Goal: Task Accomplishment & Management: Use online tool/utility

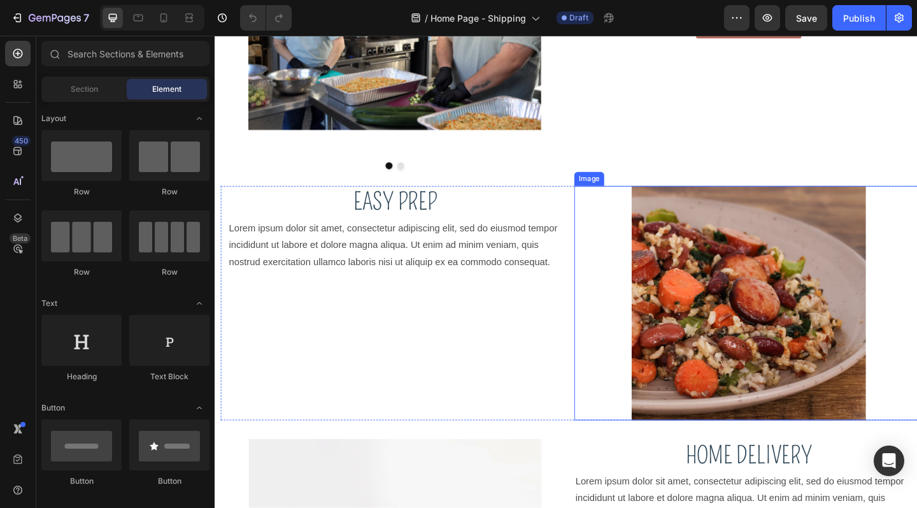
scroll to position [536, 0]
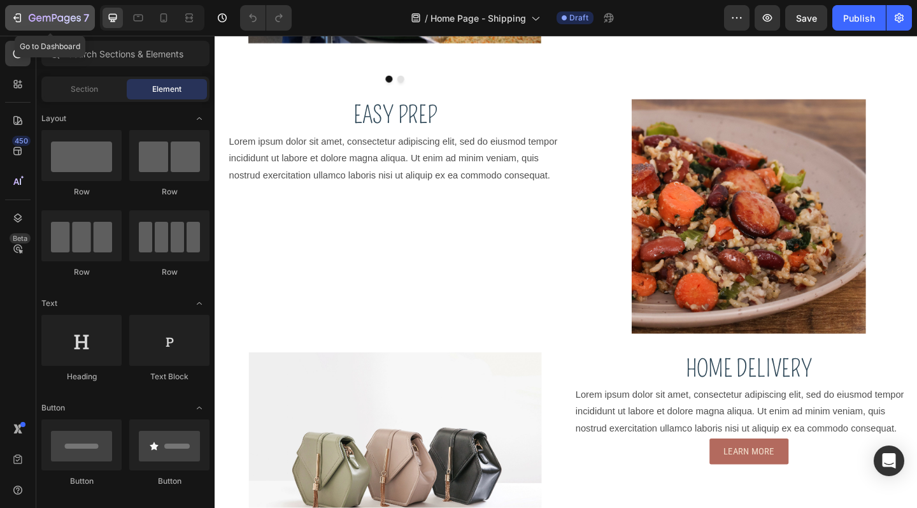
click at [28, 12] on div "7" at bounding box center [50, 17] width 78 height 15
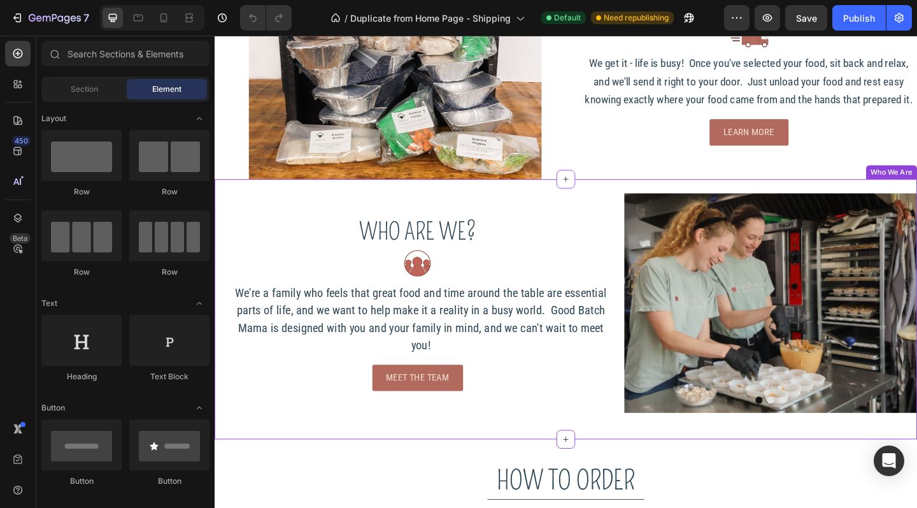
scroll to position [608, 0]
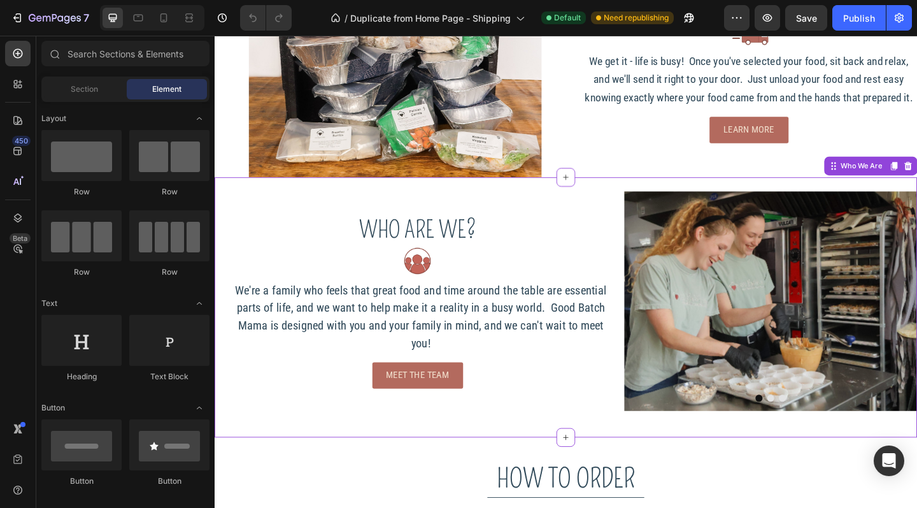
click at [883, 337] on img at bounding box center [819, 324] width 318 height 239
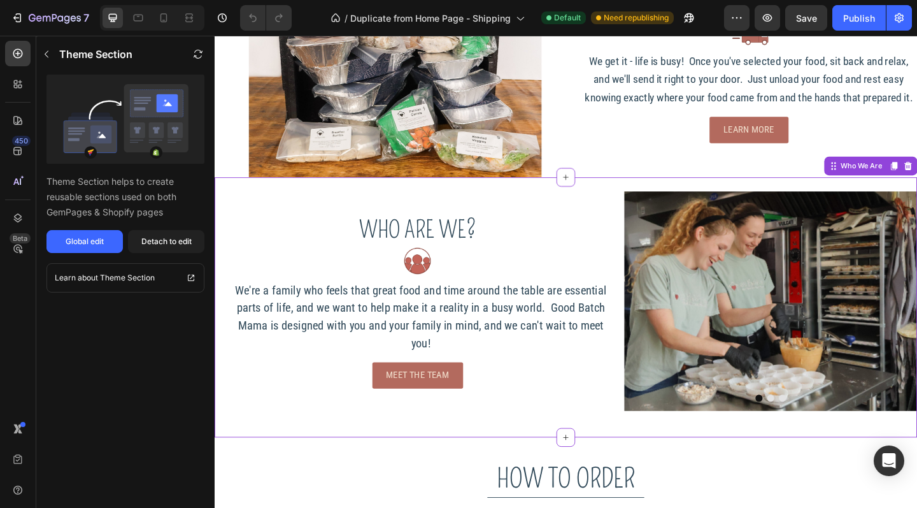
click at [805, 325] on img at bounding box center [819, 324] width 318 height 239
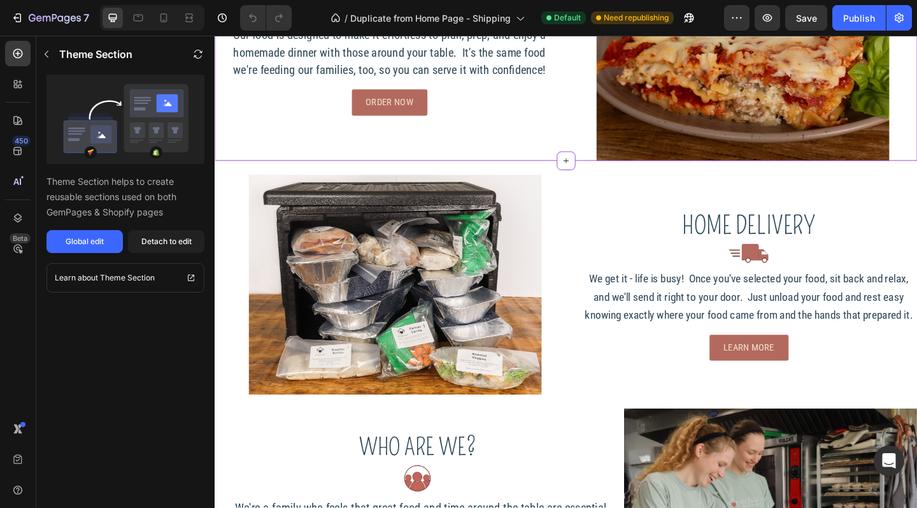
scroll to position [0, 0]
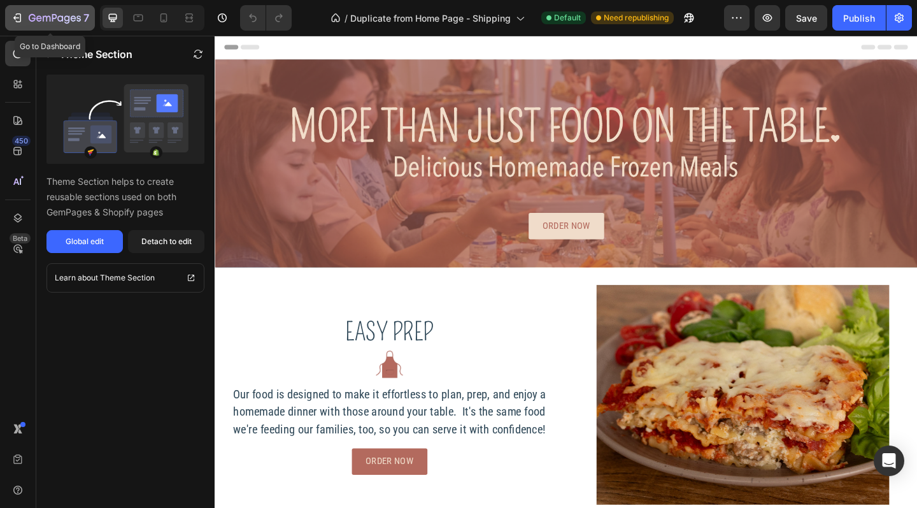
click at [68, 10] on button "7" at bounding box center [50, 17] width 90 height 25
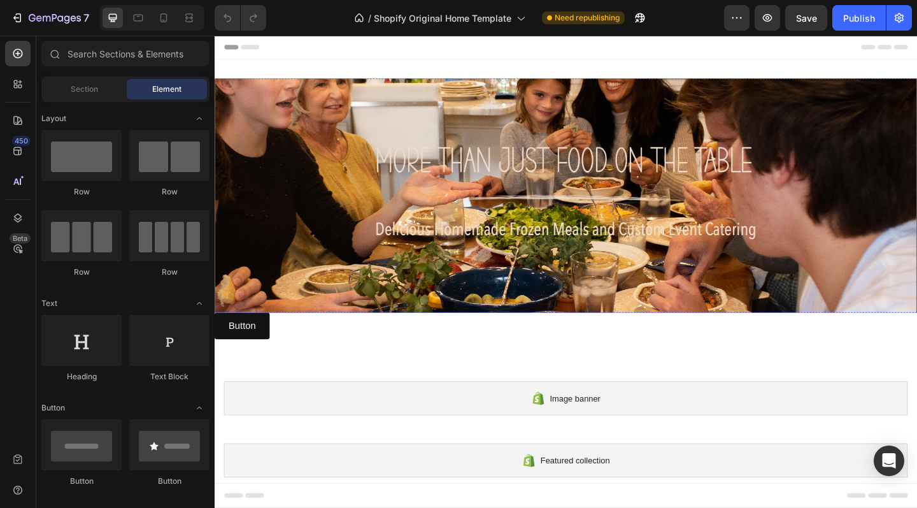
scroll to position [3, 0]
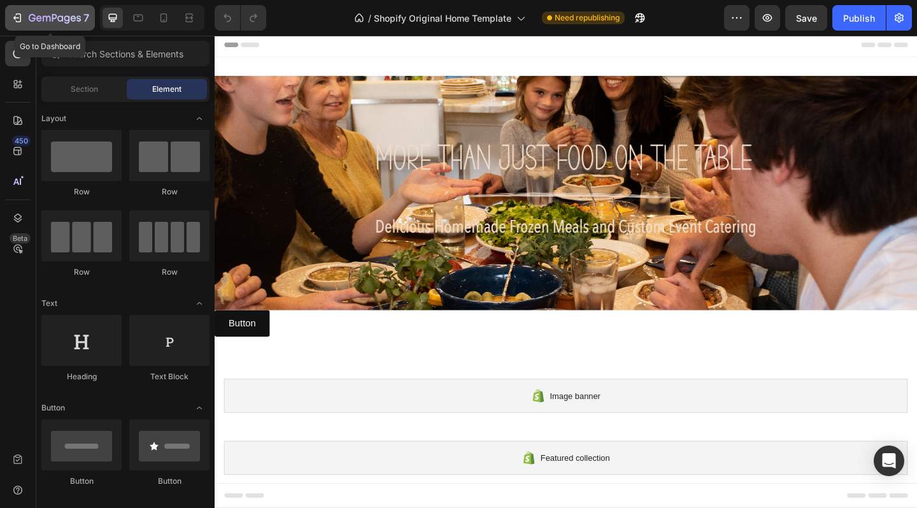
click at [29, 18] on icon "button" at bounding box center [55, 18] width 52 height 11
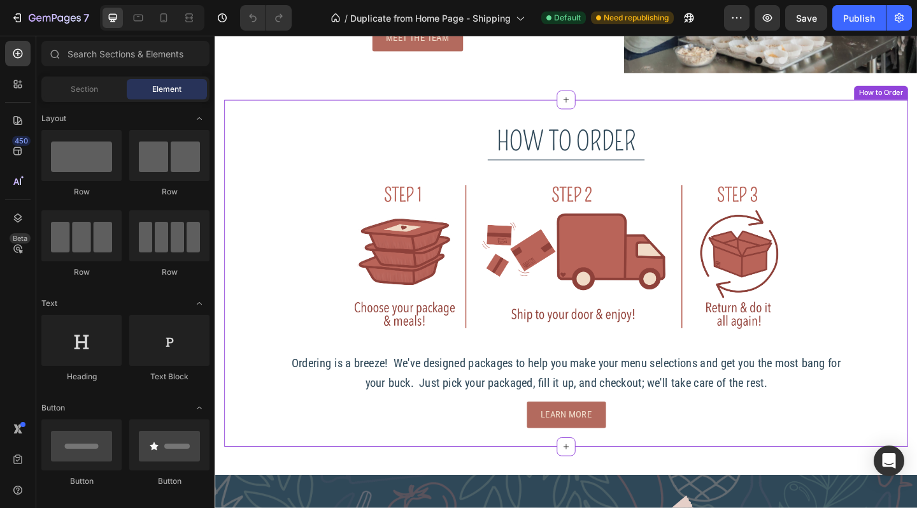
scroll to position [1019, 0]
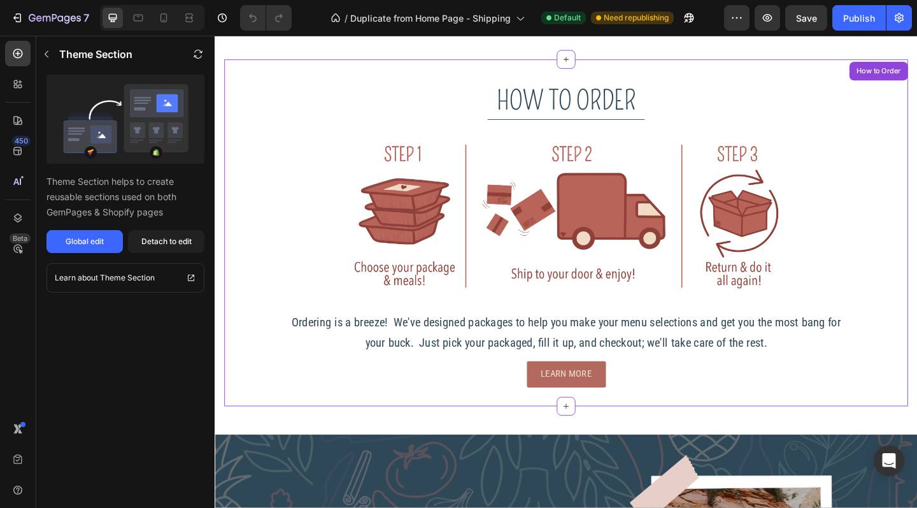
click at [593, 354] on span "Ordering is a breeze! We've designed packages to help you make your menu select…" at bounding box center [596, 358] width 597 height 37
click at [147, 237] on div "Detach to edit" at bounding box center [166, 241] width 50 height 11
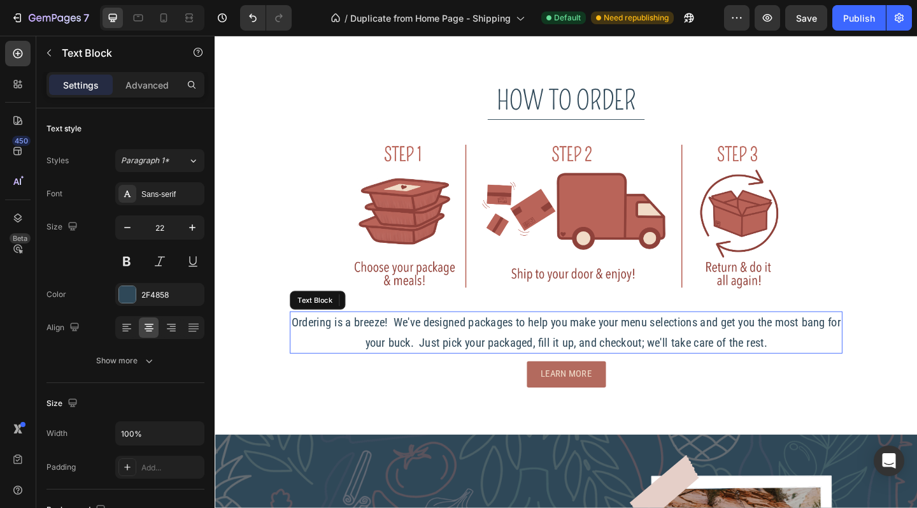
click at [492, 352] on span "Ordering is a breeze! We've designed packages to help you make your menu select…" at bounding box center [596, 358] width 597 height 37
click at [815, 367] on span "Ordering is a breeze! We've designed packages to help you make your menu select…" at bounding box center [596, 358] width 597 height 37
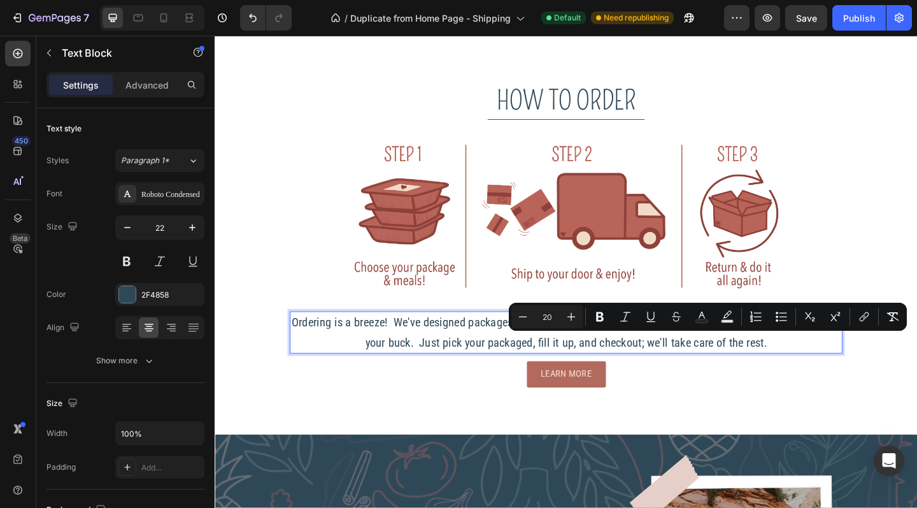
drag, startPoint x: 815, startPoint y: 367, endPoint x: 818, endPoint y: 359, distance: 8.5
click at [818, 359] on p "Ordering is a breeze! We've designed packages to help you make your menu select…" at bounding box center [596, 358] width 599 height 43
click at [834, 366] on p "Ordering is a breeze! We've designed packages to help you make your menu select…" at bounding box center [596, 358] width 599 height 43
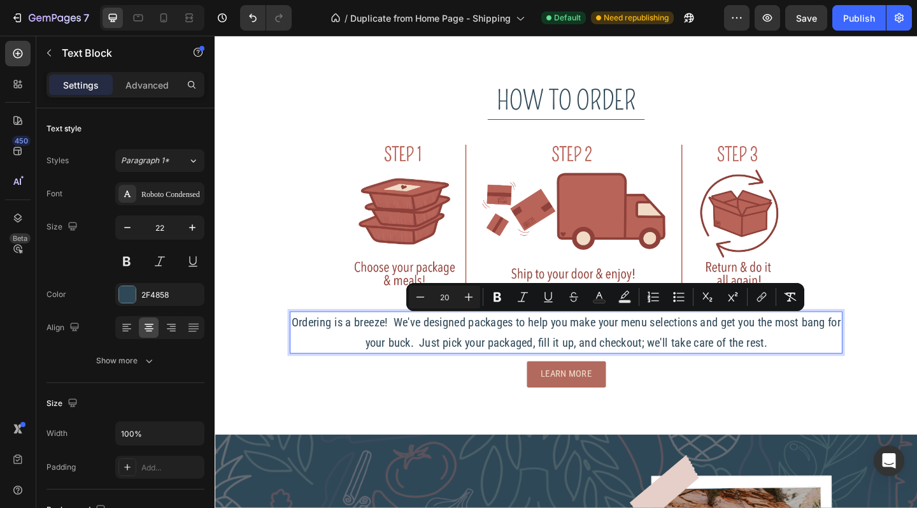
drag, startPoint x: 822, startPoint y: 366, endPoint x: 417, endPoint y: 346, distance: 405.6
click at [417, 346] on p "Ordering is a breeze! We've designed packages to help you make your menu select…" at bounding box center [596, 358] width 599 height 43
click at [519, 346] on span "Ordering is a breeze! We've designed packages to help you make your menu select…" at bounding box center [596, 358] width 597 height 37
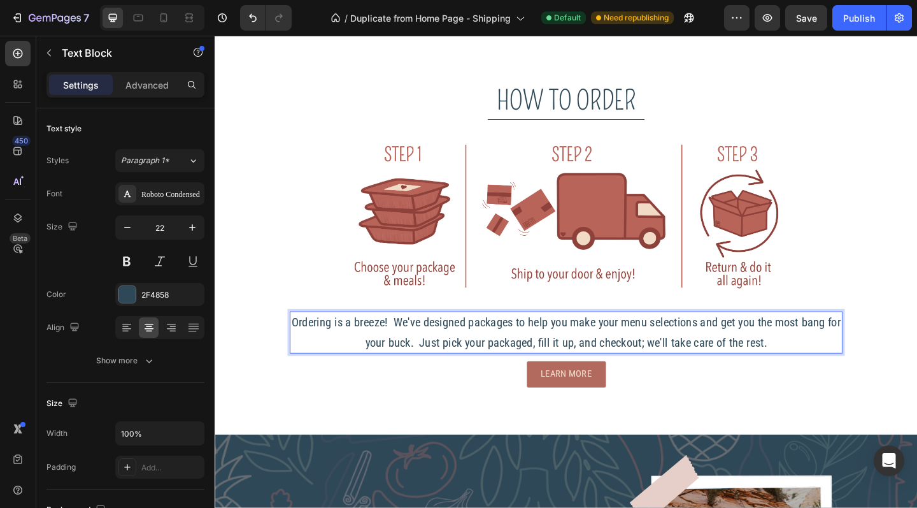
click at [497, 346] on span "Ordering is a breeze! We've designed packages to help you make your menu select…" at bounding box center [596, 358] width 597 height 37
click at [304, 345] on span "Ordering is a breeze! We've designed packages to help you make your menu select…" at bounding box center [596, 358] width 597 height 37
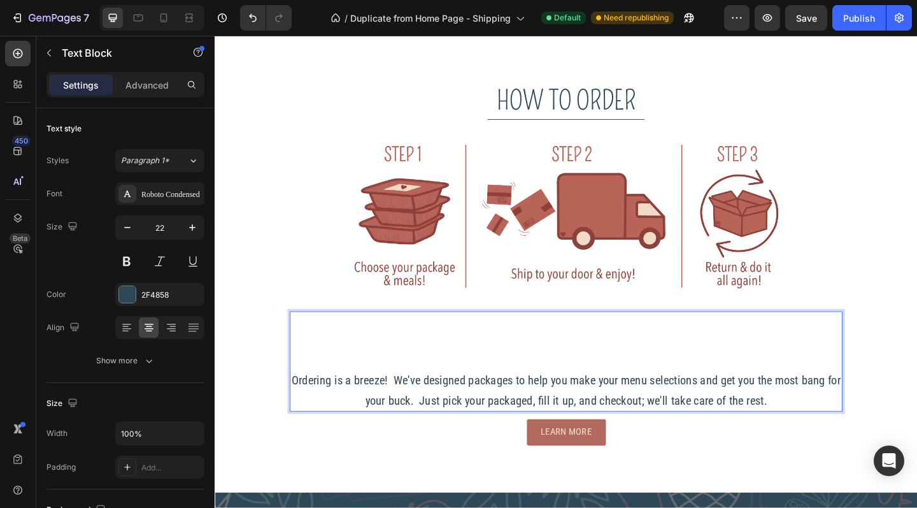
click at [334, 352] on p "Rich Text Editor. Editing area: main" at bounding box center [596, 347] width 599 height 21
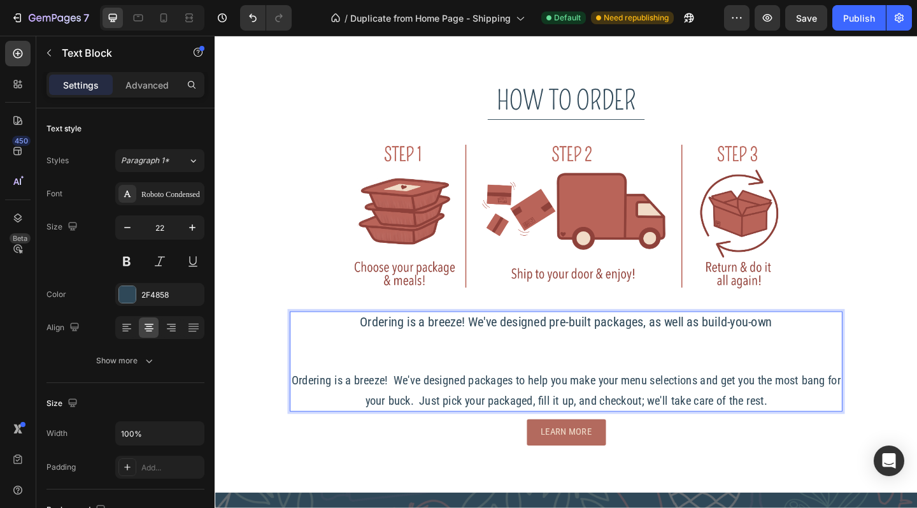
click at [693, 346] on p "Ordering is a breeze! We've designed pre-built packages, as well as build-you-o…" at bounding box center [596, 347] width 599 height 21
click at [828, 346] on p "Ordering is a breeze! We've designed pre-built packages, as a well as build-you…" at bounding box center [596, 347] width 599 height 21
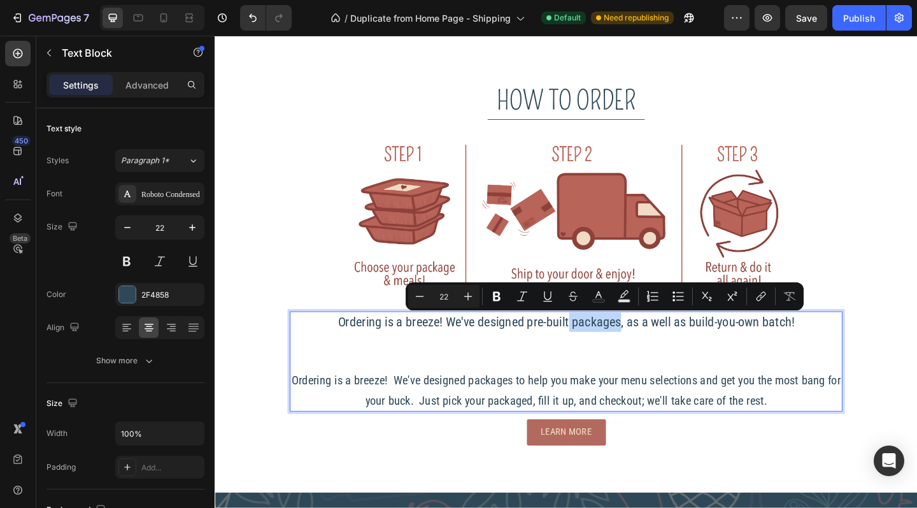
drag, startPoint x: 648, startPoint y: 348, endPoint x: 592, endPoint y: 346, distance: 55.4
click at [592, 346] on p "Ordering is a breeze! We've designed pre-built packages, as a well as build-you…" at bounding box center [596, 347] width 599 height 21
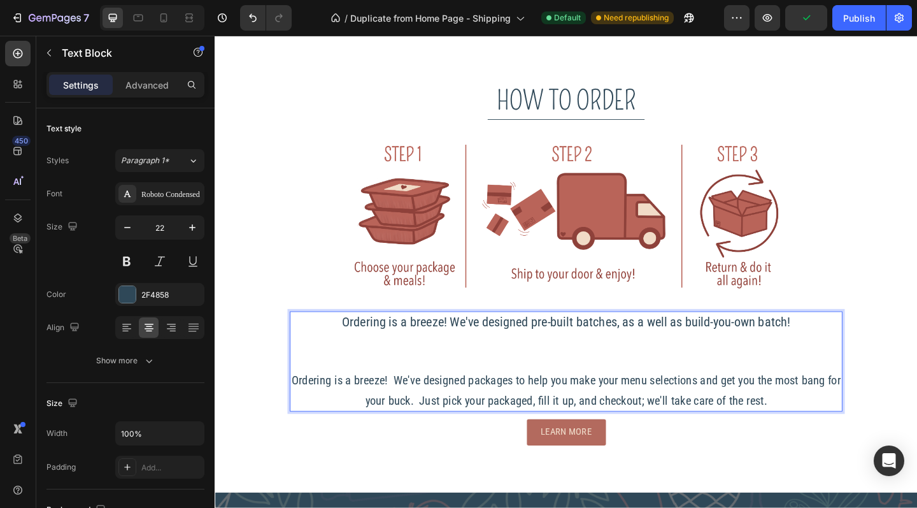
click at [859, 342] on p "Ordering is a breeze! We've designed pre-built batches, as a well as build-you-…" at bounding box center [596, 347] width 599 height 21
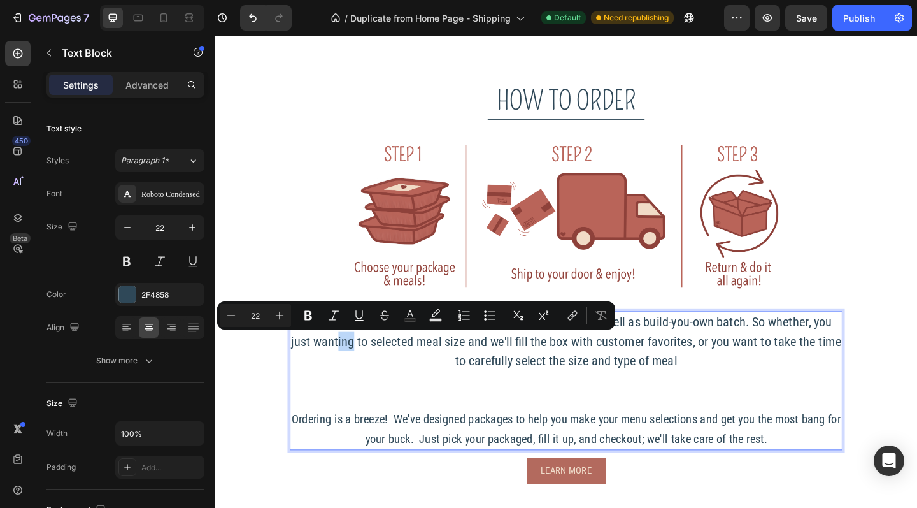
drag, startPoint x: 373, startPoint y: 369, endPoint x: 358, endPoint y: 367, distance: 14.7
click at [358, 367] on p "Ordering is a breeze! We've designed pre-built batches, as a well as build-you-…" at bounding box center [596, 368] width 599 height 63
click at [336, 364] on p "Ordering is a breeze! We've designed pre-built batches, as a well as build-you-…" at bounding box center [596, 368] width 599 height 63
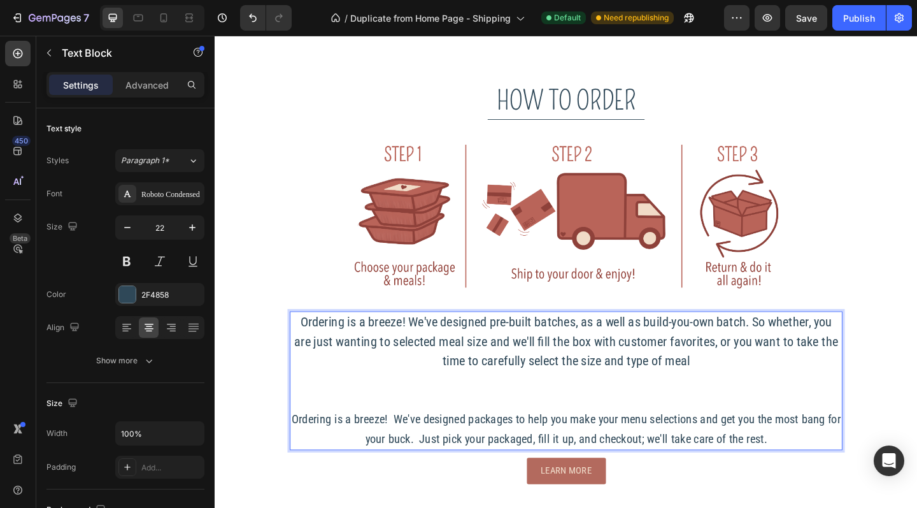
click at [514, 391] on p "Ordering is a breeze! We've designed pre-built batches, as a well as build-you-…" at bounding box center [596, 368] width 599 height 63
click at [452, 365] on p "Ordering is a breeze! We've designed pre-built batches, as a well as build-you-…" at bounding box center [596, 368] width 599 height 63
drag, startPoint x: 556, startPoint y: 367, endPoint x: 533, endPoint y: 365, distance: 23.1
click at [533, 365] on p "Ordering is a breeze! We've designed pre-built batches, as a well as build-you-…" at bounding box center [596, 368] width 599 height 63
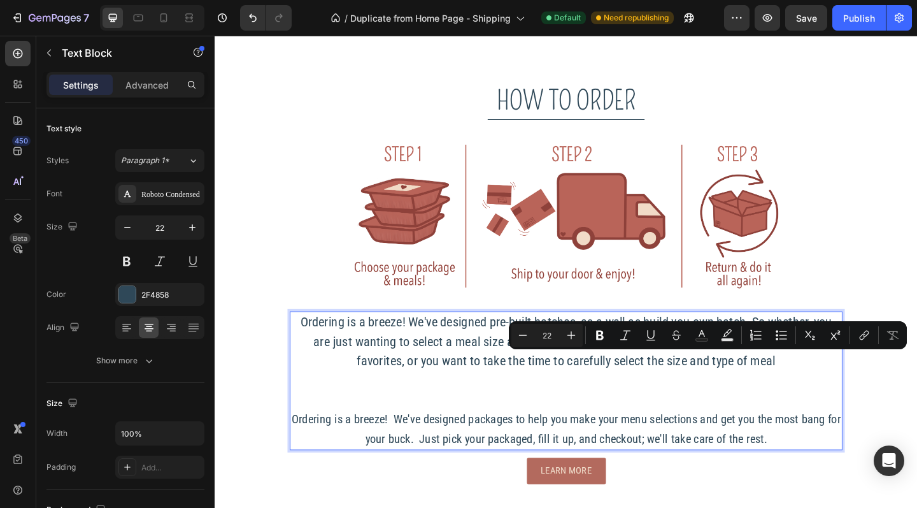
drag, startPoint x: 818, startPoint y: 387, endPoint x: 686, endPoint y: 391, distance: 131.9
click at [686, 391] on p "Ordering is a breeze! We've designed pre-built batches, as a well as build-you-…" at bounding box center [596, 368] width 599 height 63
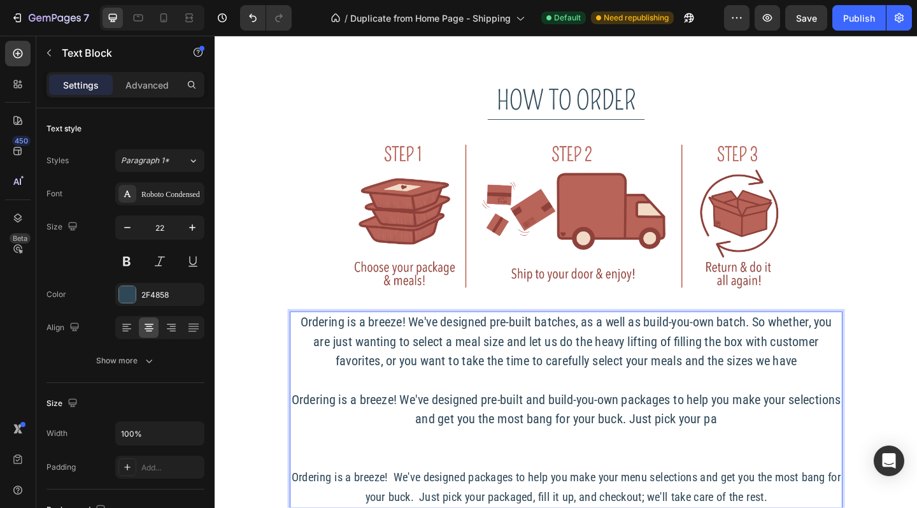
click at [851, 385] on p "Ordering is a breeze! We've designed pre-built batches, as a well as build-you-…" at bounding box center [596, 368] width 599 height 63
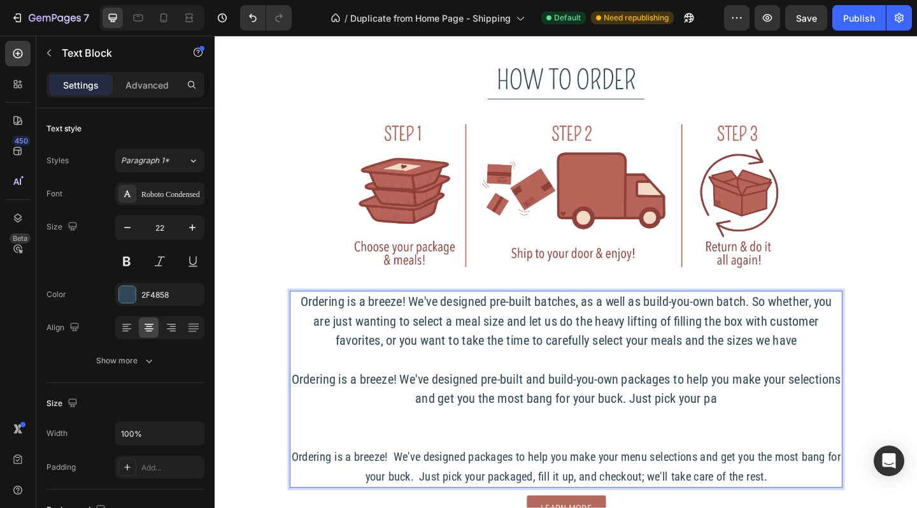
scroll to position [1043, 0]
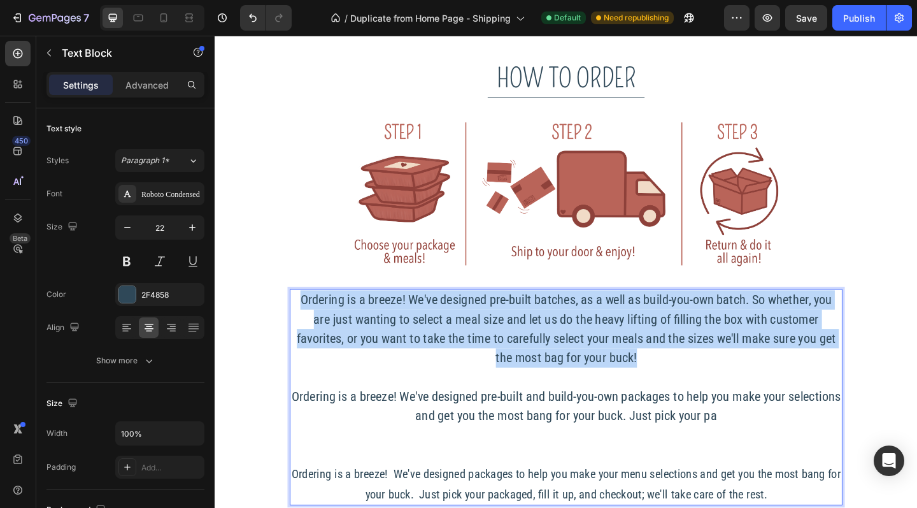
drag, startPoint x: 674, startPoint y: 380, endPoint x: 292, endPoint y: 320, distance: 386.8
click at [292, 320] on div "HOW TO ORDER Heading Title Line Image Ordering is a breeze! We've designed pre-…" at bounding box center [597, 320] width 744 height 525
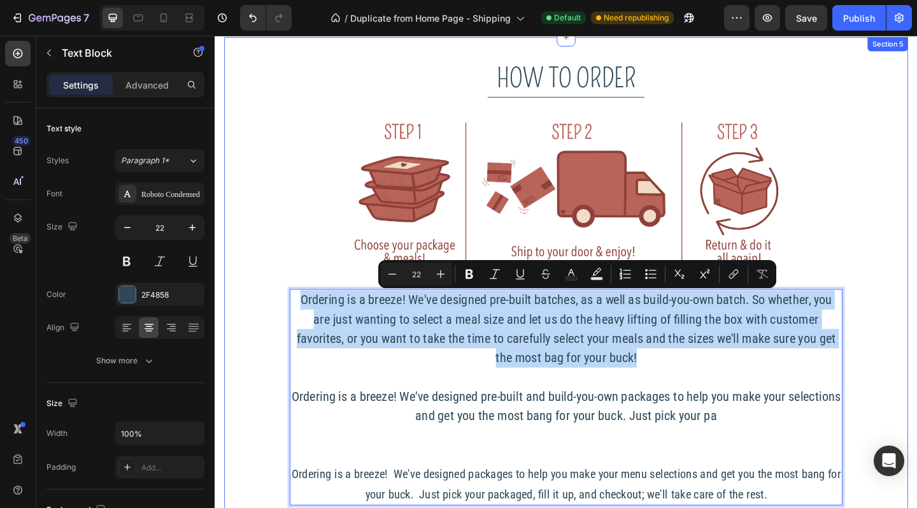
copy p "Ordering is a breeze! We've designed pre-built batches, as a well as build-you-…"
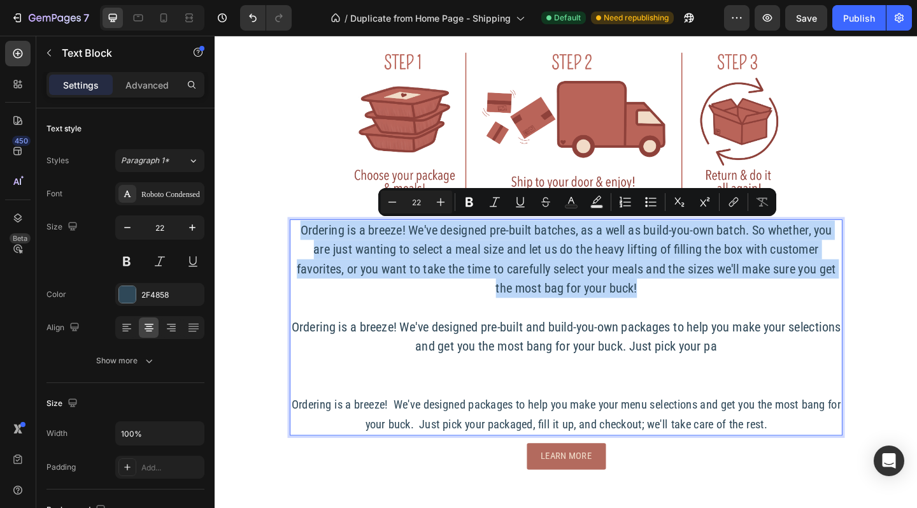
scroll to position [1122, 0]
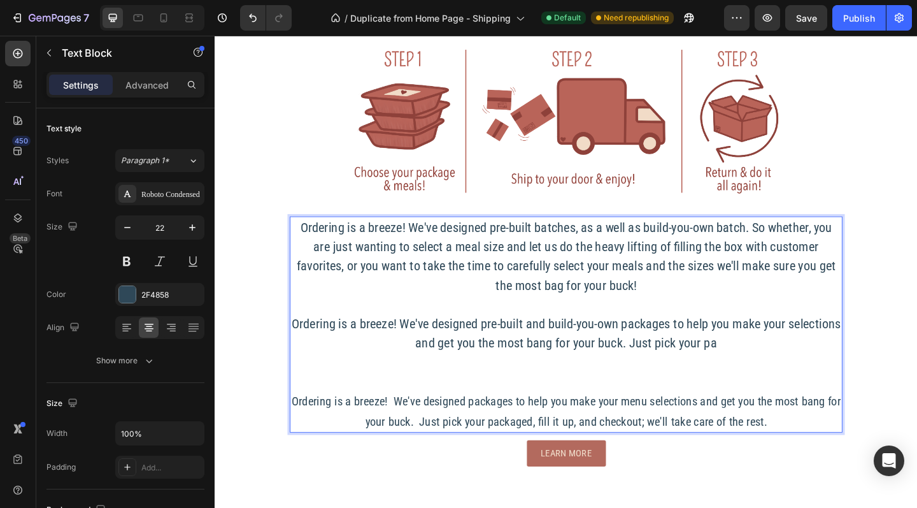
click at [818, 457] on p "Ordering is a breeze! We've designed packages to help you make your menu select…" at bounding box center [596, 444] width 599 height 43
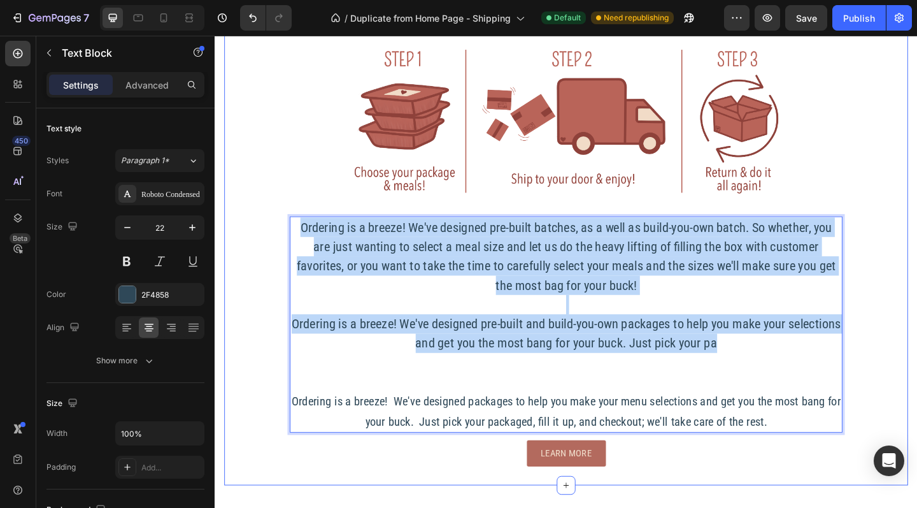
drag, startPoint x: 791, startPoint y: 372, endPoint x: 285, endPoint y: 236, distance: 523.7
click at [285, 236] on div "HOW TO ORDER Heading Title Line Image Ordering is a breeze! We've designed pre-…" at bounding box center [597, 241] width 744 height 525
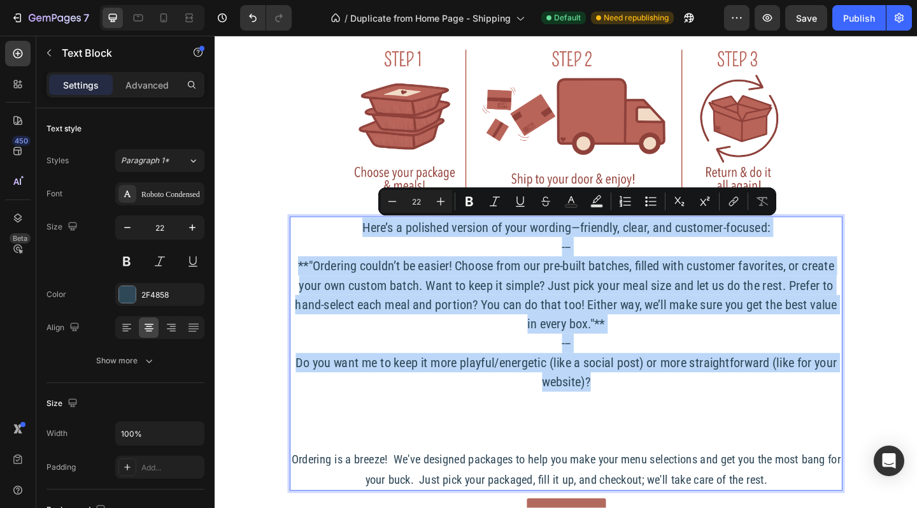
drag, startPoint x: 673, startPoint y: 413, endPoint x: 327, endPoint y: 241, distance: 386.2
click at [327, 242] on div "Here’s a polished version of your wording—friendly, clear, and customer-focused…" at bounding box center [596, 381] width 601 height 298
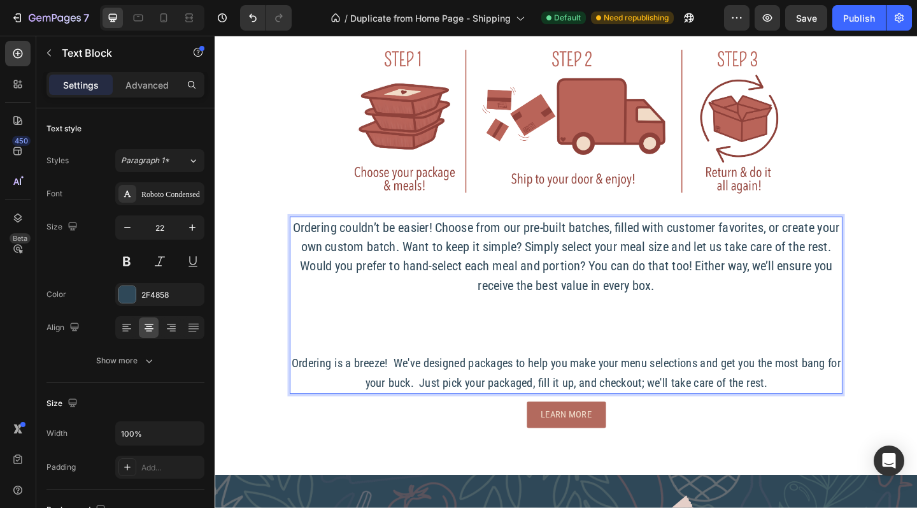
click at [818, 415] on span "Ordering is a breeze! We've designed packages to help you make your menu select…" at bounding box center [596, 402] width 597 height 37
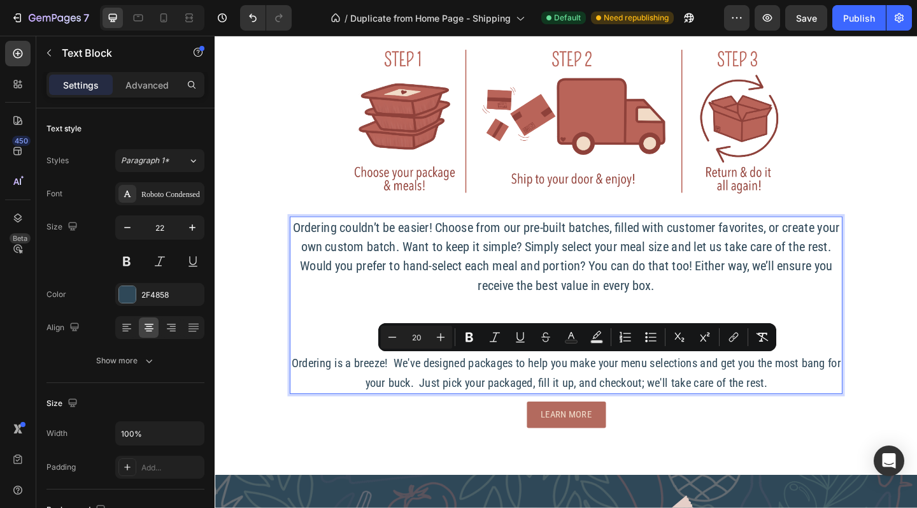
drag, startPoint x: 818, startPoint y: 415, endPoint x: 297, endPoint y: 385, distance: 521.8
click at [297, 385] on div "Ordering couldn’t be easier! Choose from our pre-built batches, filled with cus…" at bounding box center [596, 328] width 601 height 193
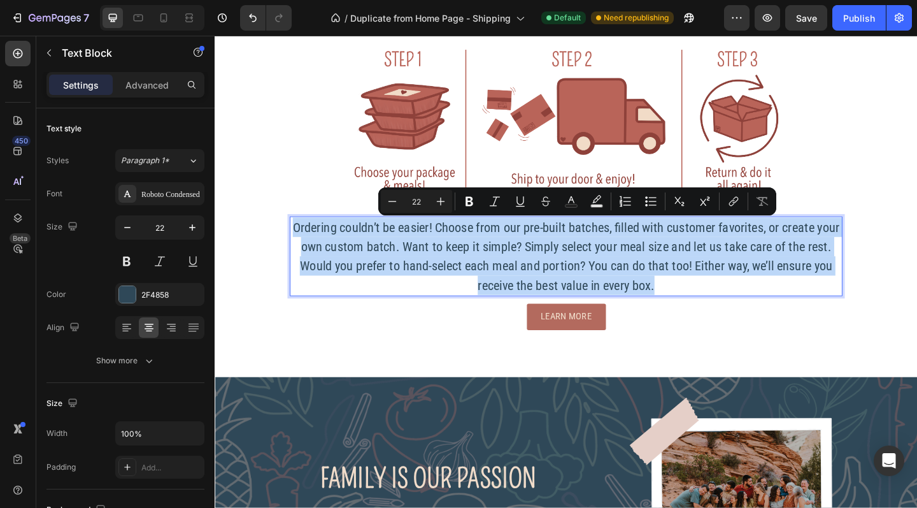
drag, startPoint x: 702, startPoint y: 308, endPoint x: 308, endPoint y: 239, distance: 399.6
click at [308, 239] on p "Ordering couldn’t be easier! Choose from our pre-built batches, filled with cus…" at bounding box center [596, 276] width 599 height 84
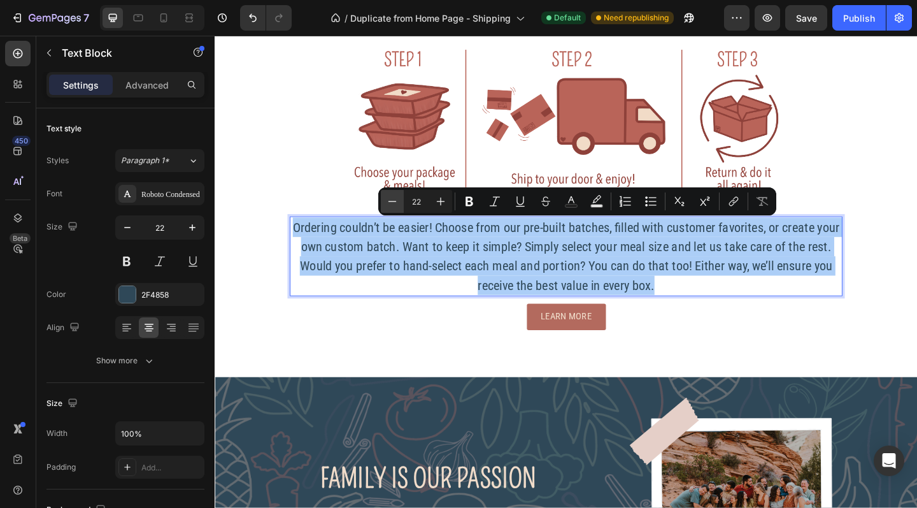
click at [401, 201] on button "Minus" at bounding box center [392, 201] width 23 height 23
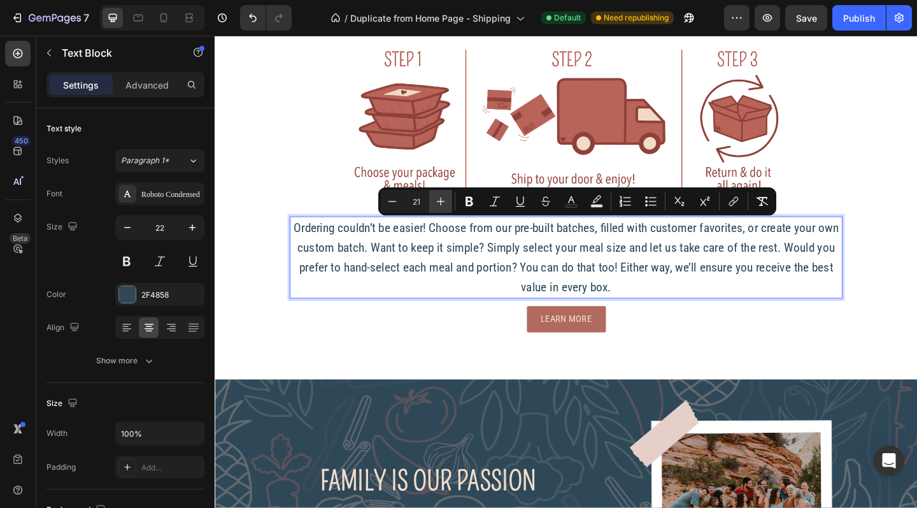
click at [441, 201] on icon "Editor contextual toolbar" at bounding box center [440, 201] width 13 height 13
type input "22"
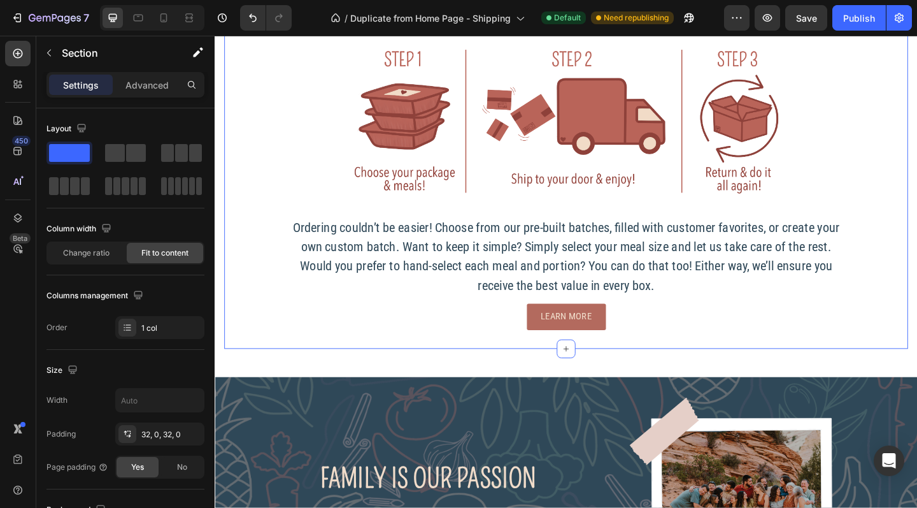
click at [445, 366] on div "HOW TO ORDER Heading Title Line Image Ordering couldn’t be easier! Choose from …" at bounding box center [597, 168] width 744 height 418
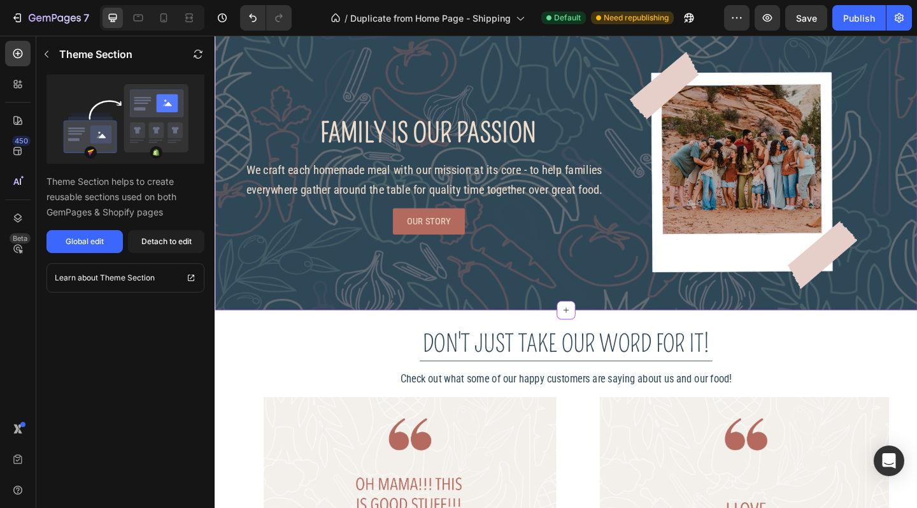
scroll to position [1475, 0]
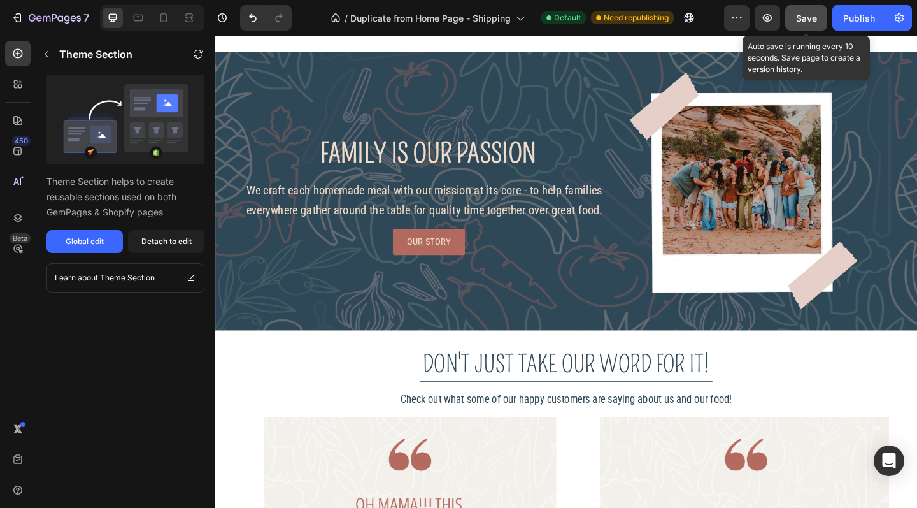
click at [802, 18] on span "Save" at bounding box center [806, 18] width 21 height 11
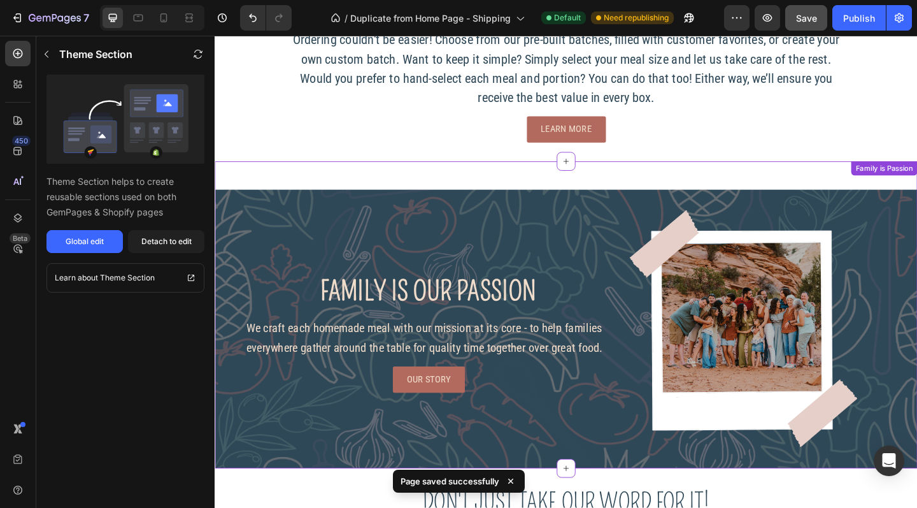
scroll to position [937, 0]
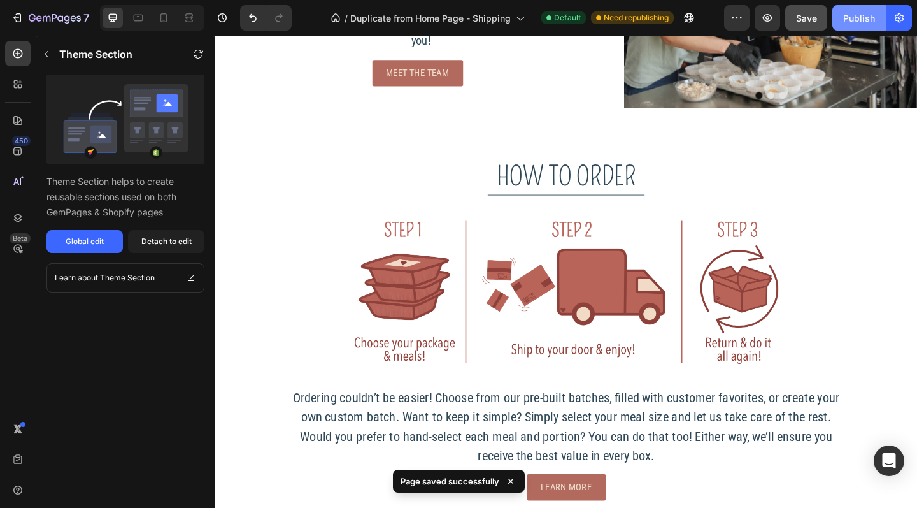
click at [862, 17] on div "Publish" at bounding box center [859, 17] width 32 height 13
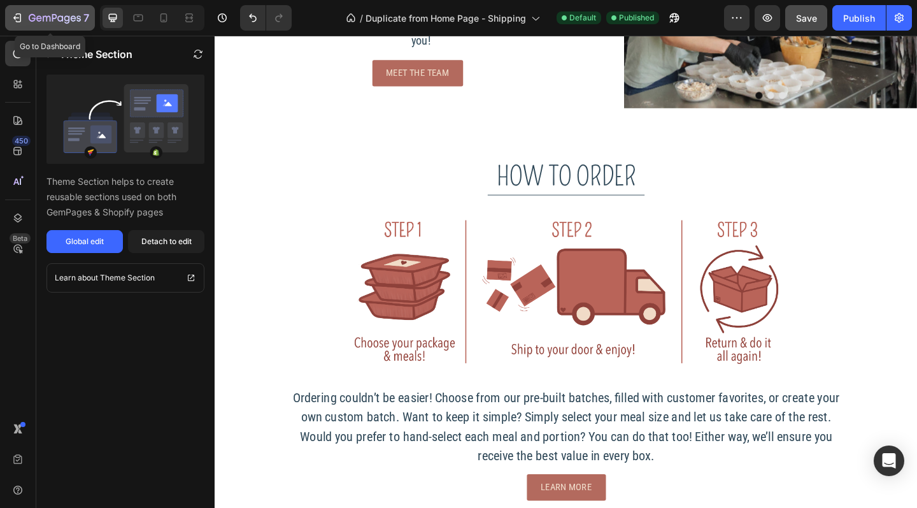
click at [49, 25] on div "7" at bounding box center [59, 17] width 61 height 15
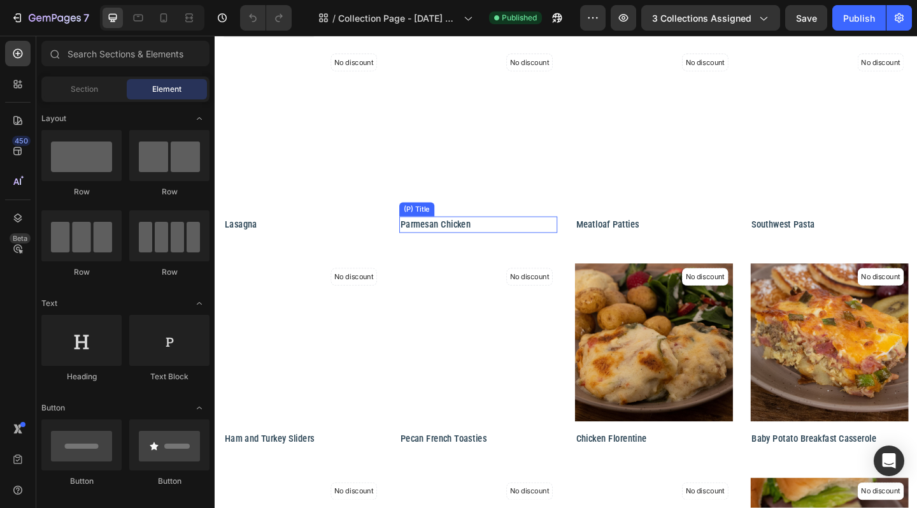
scroll to position [35, 0]
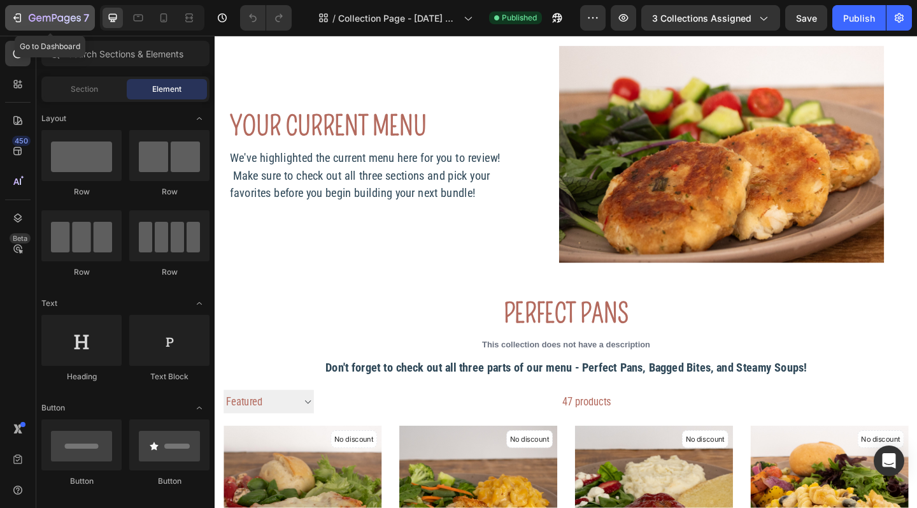
click at [39, 13] on div "7" at bounding box center [59, 17] width 61 height 15
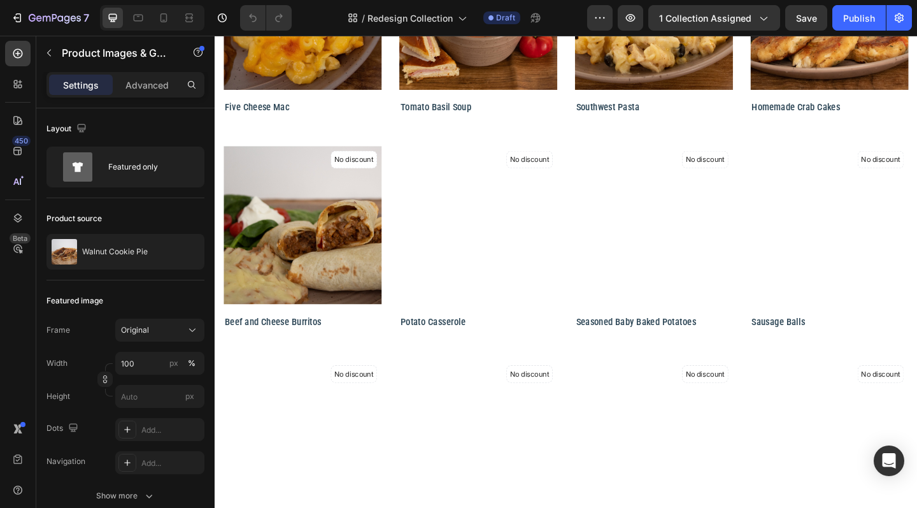
scroll to position [500, 0]
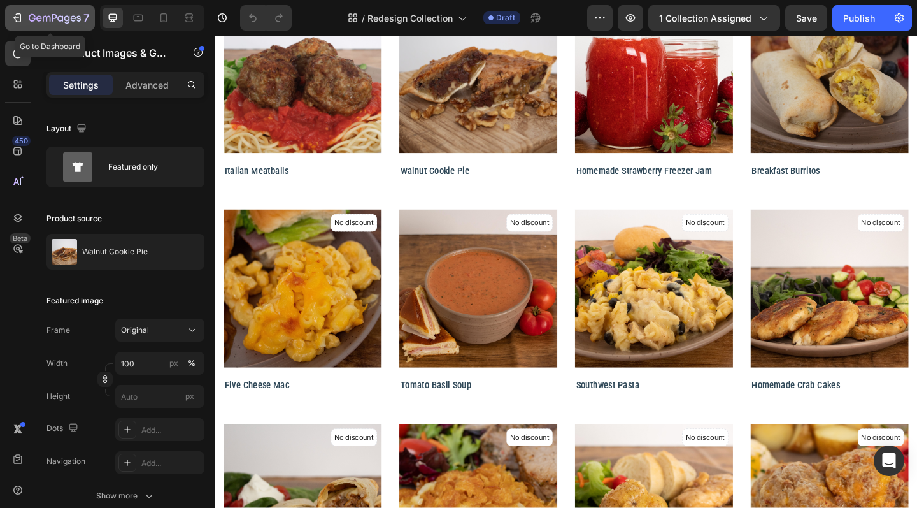
click at [56, 12] on div "7" at bounding box center [59, 17] width 61 height 15
